Goal: Find specific page/section: Find specific page/section

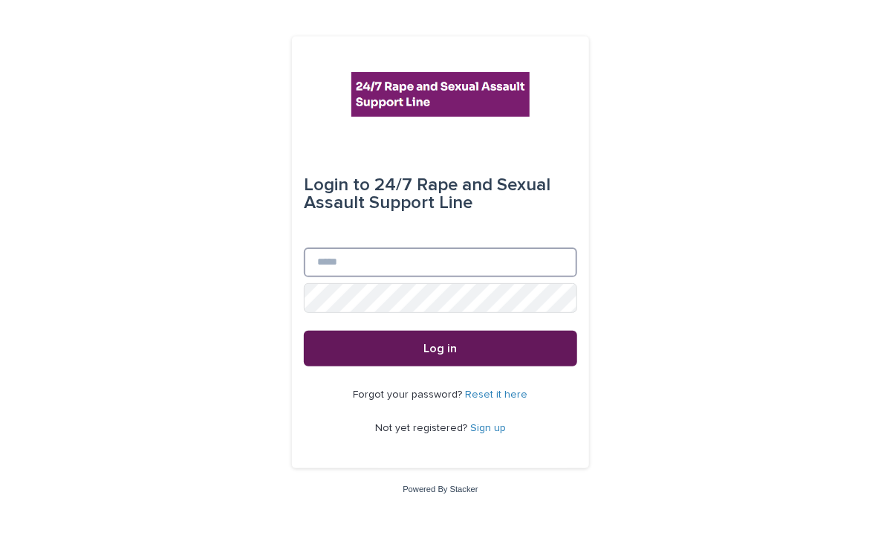
type input "**********"
click at [491, 341] on button "Log in" at bounding box center [440, 349] width 273 height 36
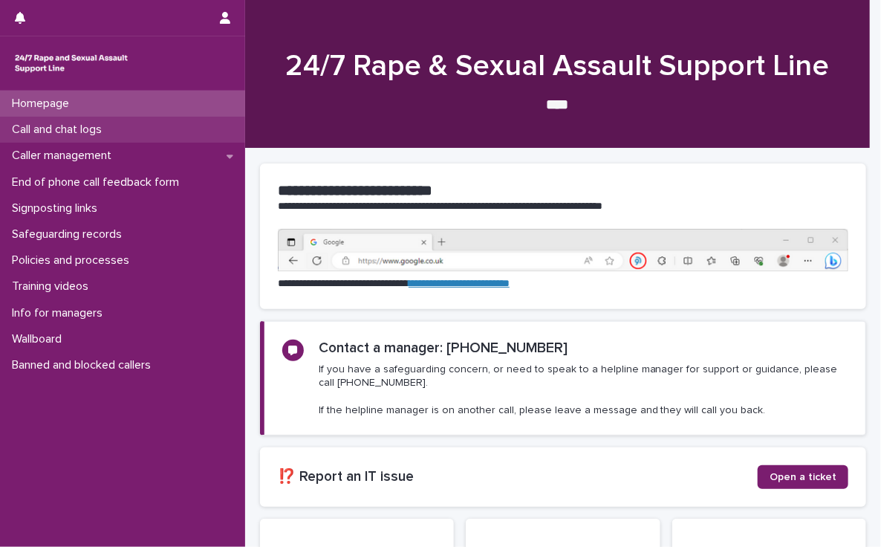
click at [68, 129] on p "Call and chat logs" at bounding box center [60, 130] width 108 height 14
